Goal: Task Accomplishment & Management: Use online tool/utility

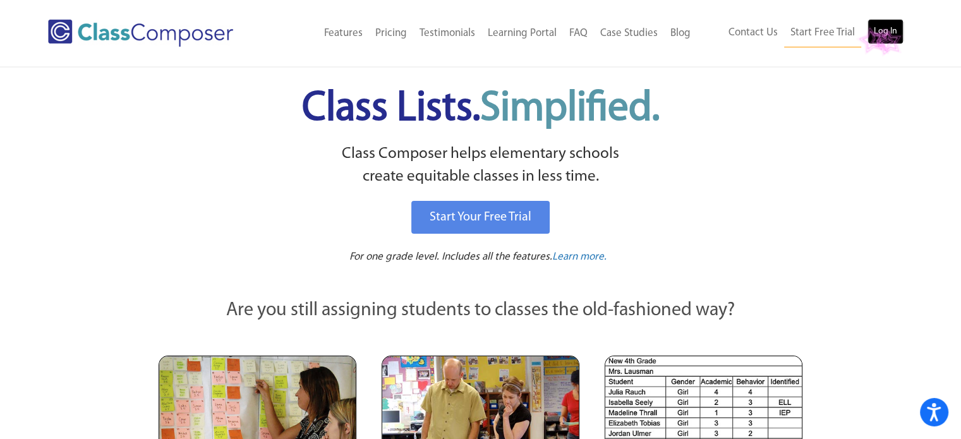
click at [879, 30] on link "Log In" at bounding box center [886, 31] width 36 height 25
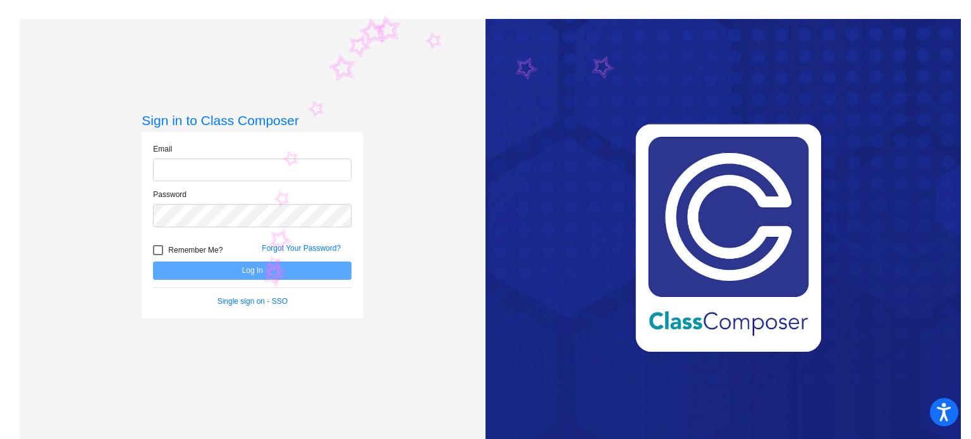
type input "[EMAIL_ADDRESS][DOMAIN_NAME]"
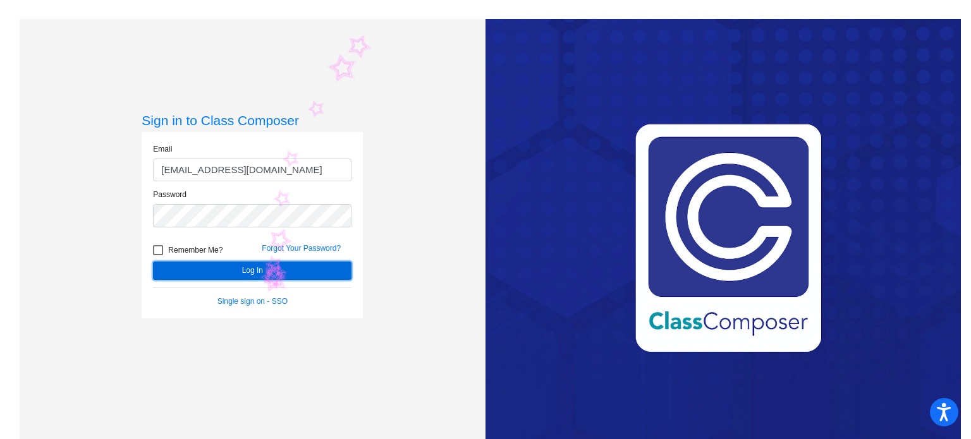
click at [258, 264] on button "Log In" at bounding box center [252, 271] width 198 height 18
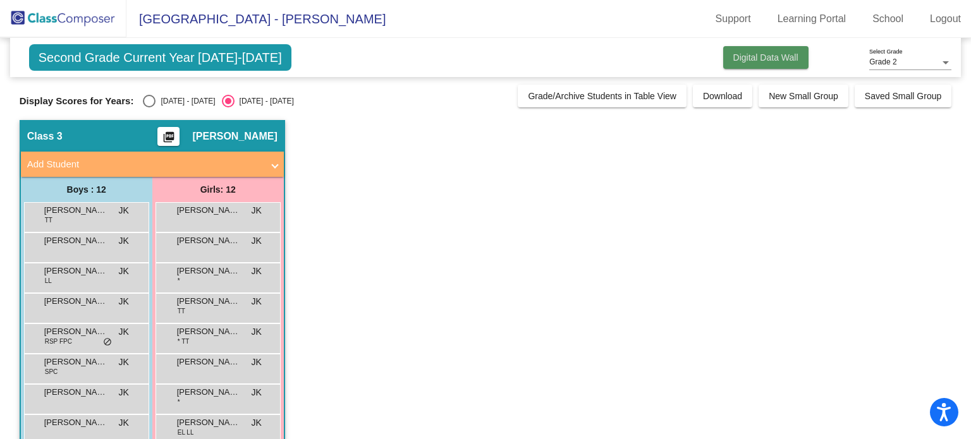
click at [761, 55] on span "Digital Data Wall" at bounding box center [765, 57] width 65 height 10
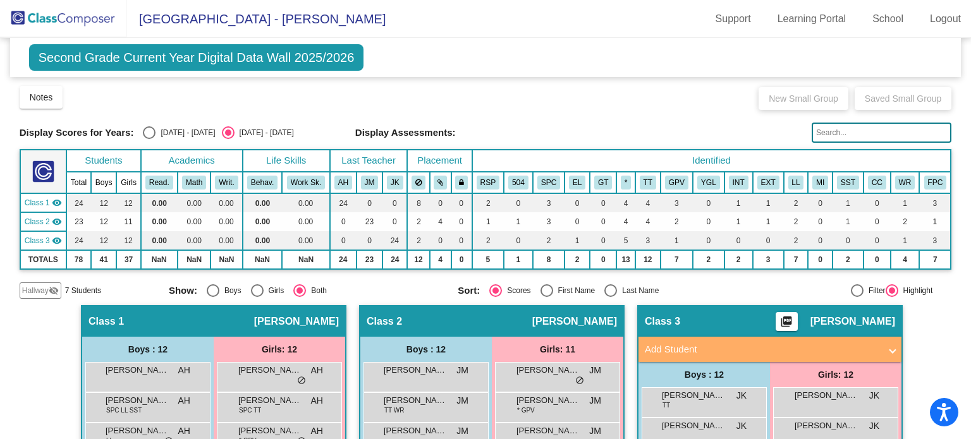
click at [268, 52] on span "Second Grade Current Year Digital Data Wall 2025/2026" at bounding box center [196, 57] width 335 height 27
click at [58, 20] on img at bounding box center [63, 18] width 126 height 37
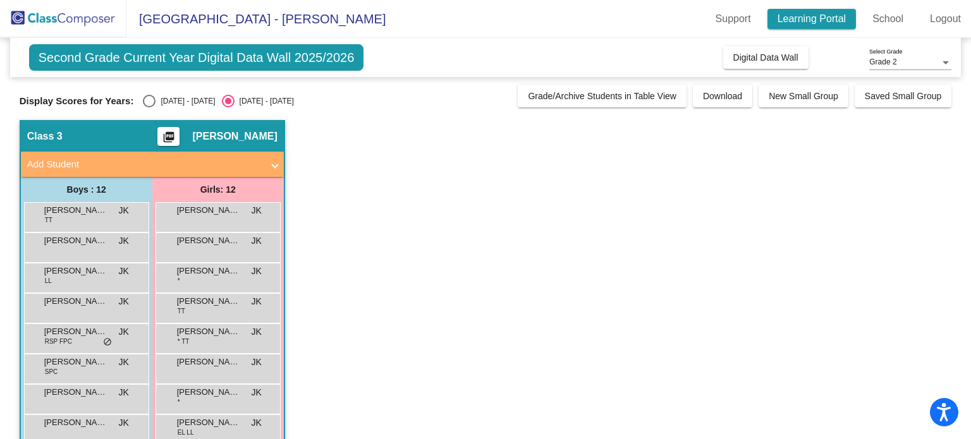
click at [824, 17] on link "Learning Portal" at bounding box center [811, 19] width 89 height 20
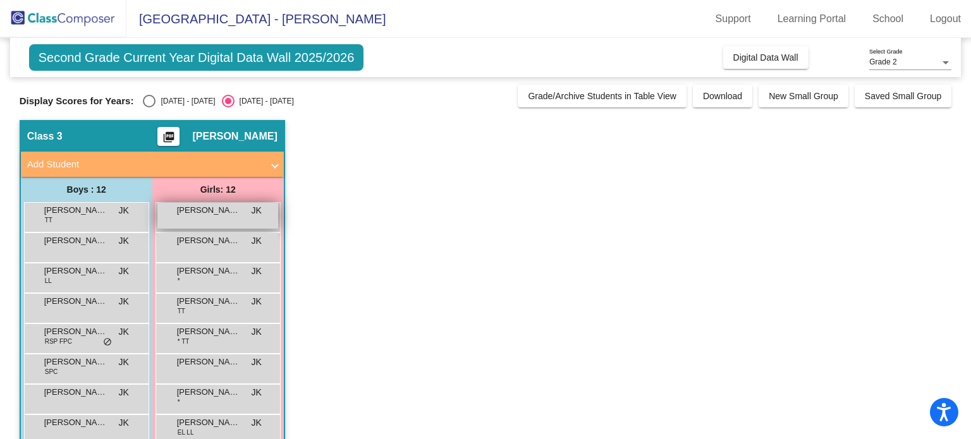
click at [240, 219] on div "Adriana Ventrella JK lock do_not_disturb_alt" at bounding box center [217, 216] width 121 height 26
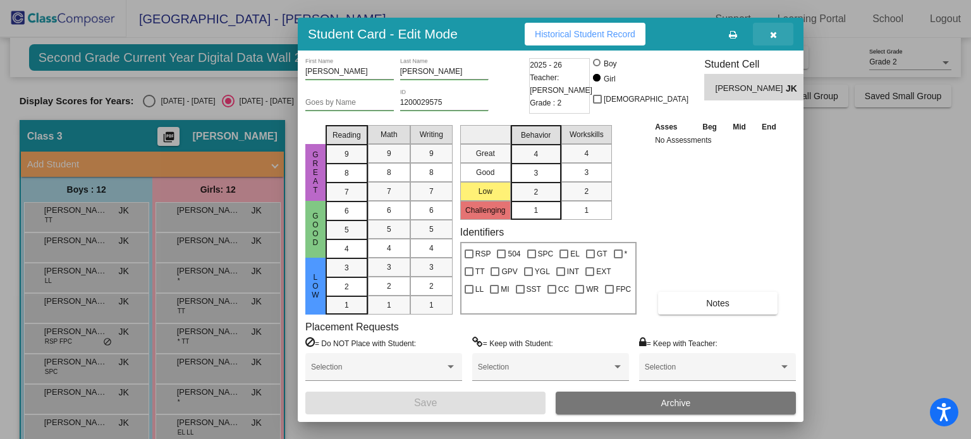
click at [782, 37] on button "button" at bounding box center [773, 34] width 40 height 23
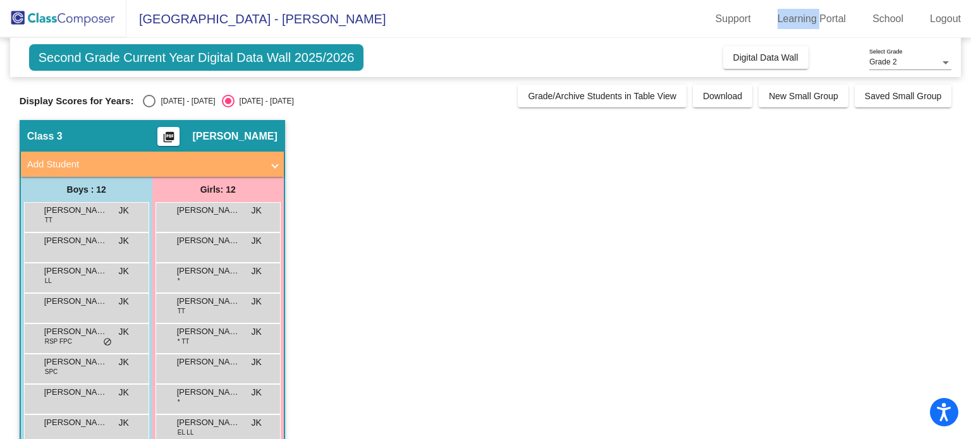
click at [782, 37] on mat-toolbar "Valencia Elementary - Jenny Support Learning Portal School Logout" at bounding box center [485, 19] width 971 height 38
click at [272, 165] on span at bounding box center [274, 164] width 5 height 15
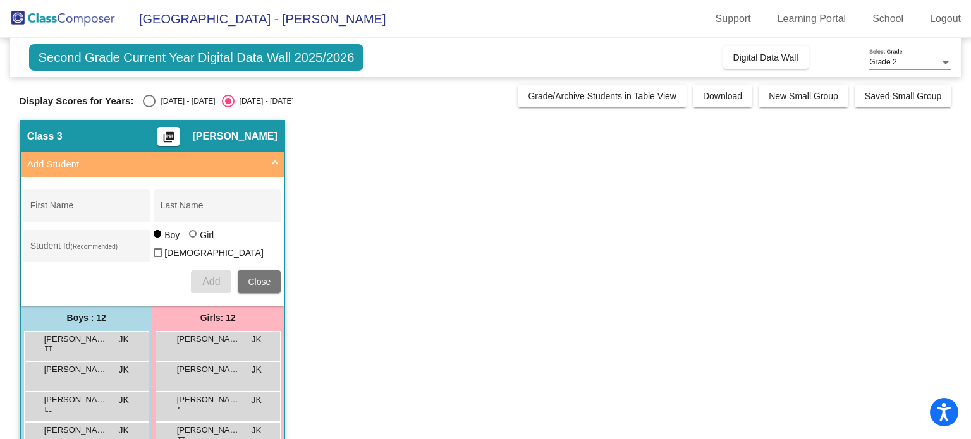
click at [272, 165] on span "Add Student" at bounding box center [149, 164] width 245 height 15
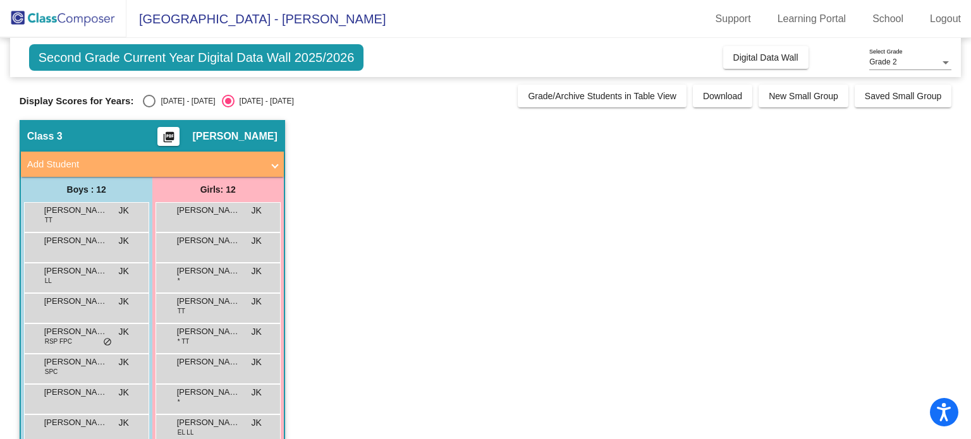
click at [231, 137] on span "Jenny Kang" at bounding box center [234, 136] width 85 height 13
click at [176, 138] on mat-icon "picture_as_pdf" at bounding box center [168, 140] width 15 height 18
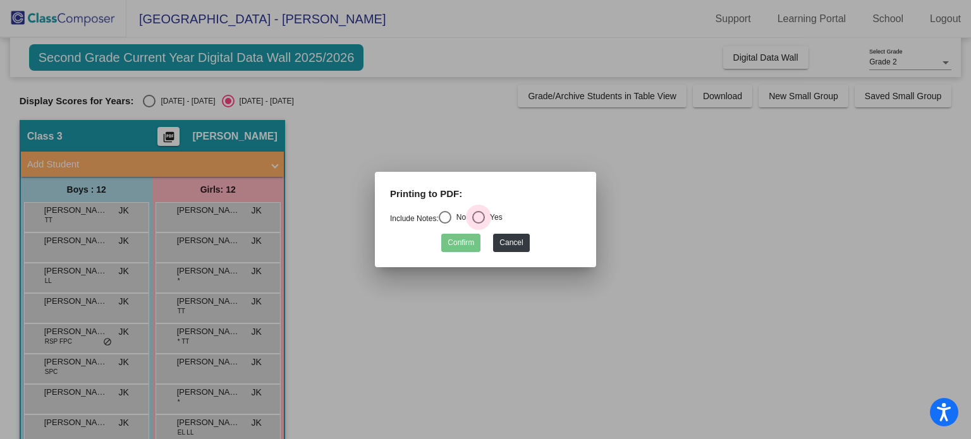
click at [485, 214] on div "Select an option" at bounding box center [478, 217] width 13 height 13
click at [478, 224] on input "Yes" at bounding box center [478, 224] width 1 height 1
radio input "true"
click at [463, 245] on button "Confirm" at bounding box center [460, 243] width 39 height 18
